Goal: Browse casually

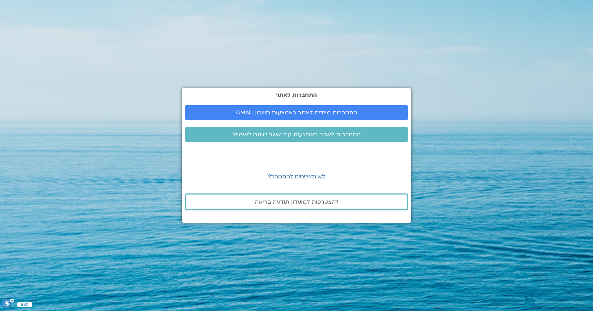
click at [468, 250] on section "התחברות לאתר התחברות מיידית לאתר באמצעות חשבון GMAIL התחברות לאתר באמצעות קוד א…" at bounding box center [296, 155] width 593 height 311
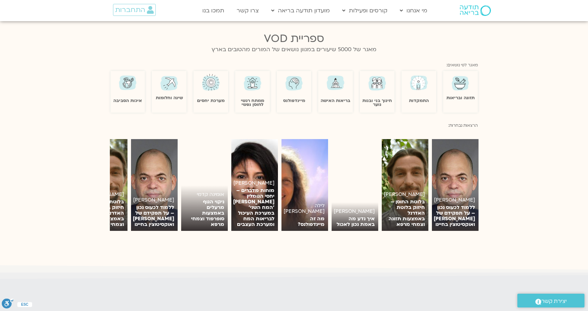
scroll to position [671, 0]
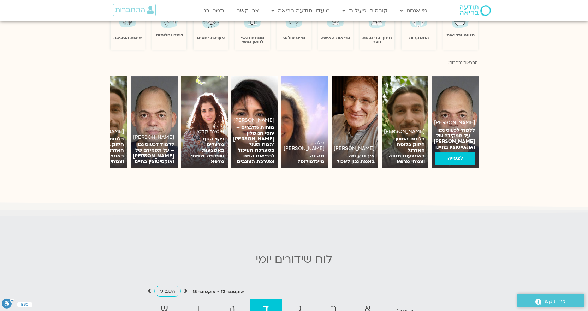
drag, startPoint x: 161, startPoint y: 96, endPoint x: 477, endPoint y: 140, distance: 319.4
click at [477, 140] on div "אומינה קדמי ניקוי הגוף מרעלים באמצעות סופרפוד וצמחי מרפא לצפייה [PERSON_NAME] ל…" at bounding box center [317, 122] width 1024 height 92
click at [80, 89] on section "אומינה קדמי ניקוי הגוף מרעלים באמצעות סופרפוד וצמחי מרפא לצפייה [PERSON_NAME] ל…" at bounding box center [294, 122] width 588 height 113
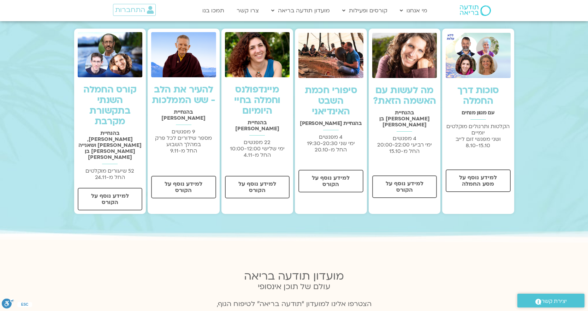
scroll to position [247, 0]
